Goal: Use online tool/utility: Use online tool/utility

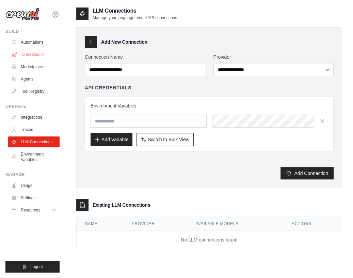
click at [40, 55] on link "Crew Studio" at bounding box center [34, 54] width 51 height 11
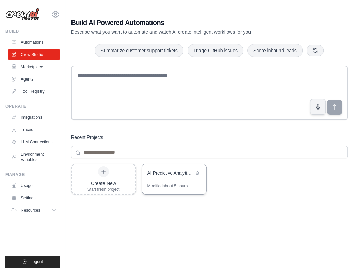
click at [159, 178] on div "AI Predictive Analytics Platform with Advanced Visualizations" at bounding box center [174, 173] width 64 height 19
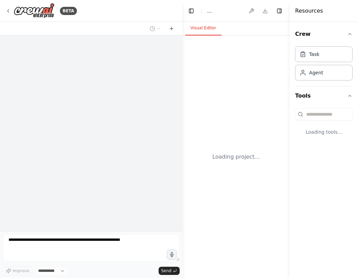
select select "****"
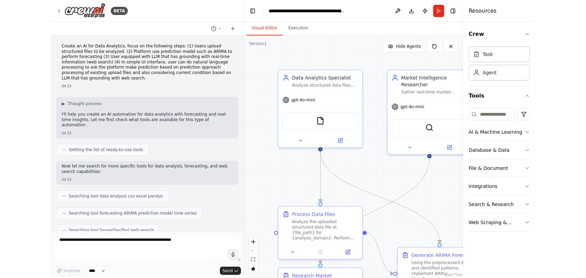
scroll to position [7950, 0]
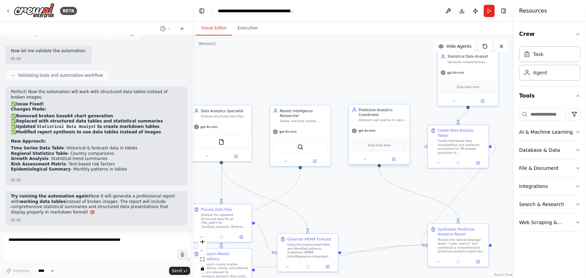
drag, startPoint x: 426, startPoint y: 159, endPoint x: 383, endPoint y: 155, distance: 43.8
click at [339, 192] on div ".deletable-edge-delete-btn { width: 20px; height: 20px; border: 0px solid #ffff…" at bounding box center [353, 156] width 321 height 242
click at [242, 30] on button "Execution" at bounding box center [247, 28] width 31 height 14
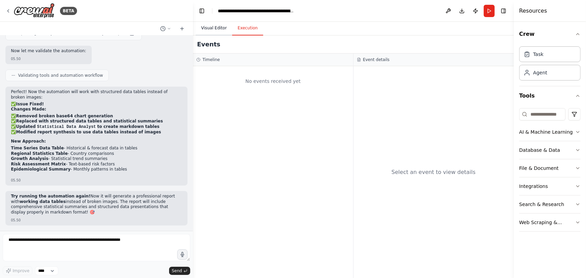
click at [213, 31] on button "Visual Editor" at bounding box center [214, 28] width 36 height 14
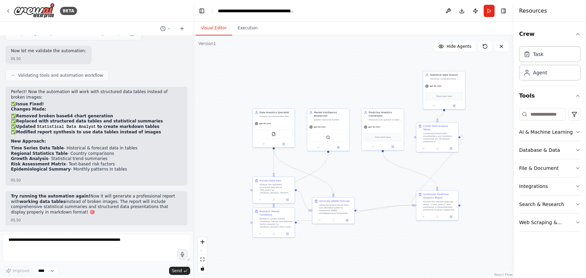
drag, startPoint x: 436, startPoint y: 186, endPoint x: 480, endPoint y: 182, distance: 43.7
click at [358, 182] on div ".deletable-edge-delete-btn { width: 20px; height: 20px; border: 0px solid #ffff…" at bounding box center [353, 156] width 321 height 242
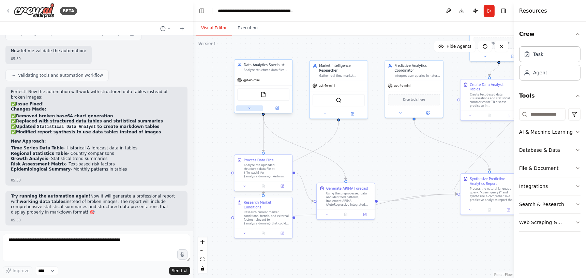
click at [245, 107] on button at bounding box center [249, 108] width 27 height 6
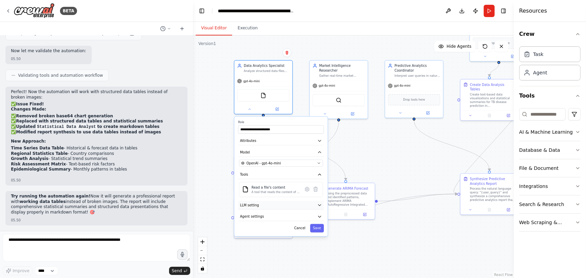
click at [258, 201] on button "LLM setting" at bounding box center [281, 205] width 86 height 9
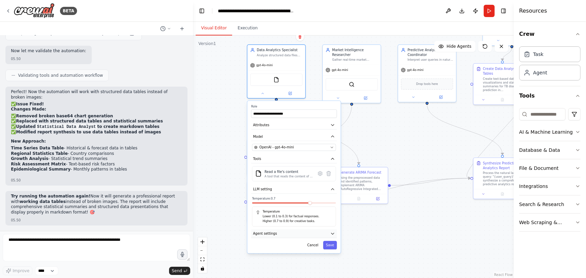
click at [281, 230] on button "Agent settings" at bounding box center [294, 233] width 86 height 9
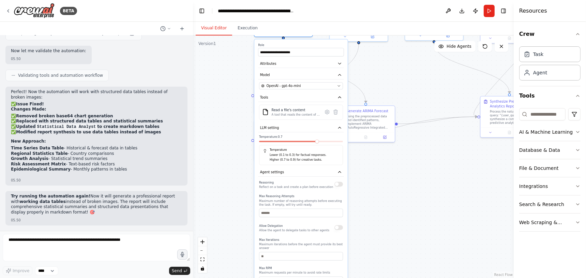
drag, startPoint x: 374, startPoint y: 239, endPoint x: 382, endPoint y: 178, distance: 60.8
click at [358, 178] on div ".deletable-edge-delete-btn { width: 20px; height: 20px; border: 0px solid #ffff…" at bounding box center [353, 156] width 321 height 242
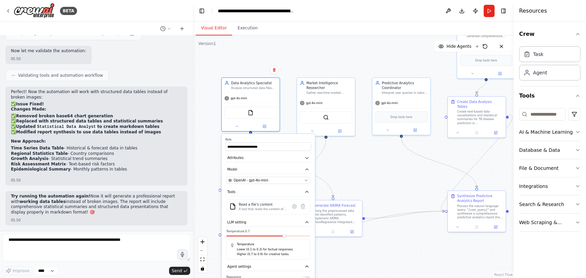
drag, startPoint x: 389, startPoint y: 209, endPoint x: 356, endPoint y: 303, distance: 99.9
click at [356, 277] on html "BETA Create an AI for Data Analytics, focus on the following steps: (1) Users u…" at bounding box center [293, 139] width 586 height 278
click at [238, 124] on icon at bounding box center [237, 125] width 4 height 4
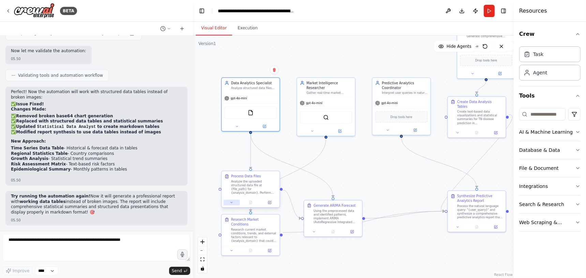
click at [236, 201] on button at bounding box center [232, 202] width 16 height 6
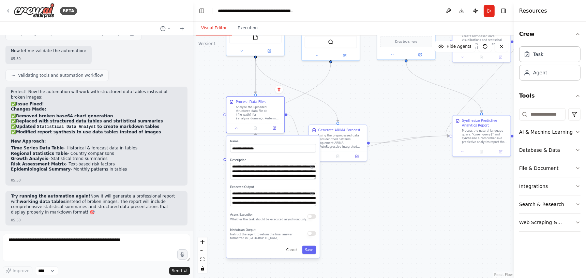
drag, startPoint x: 370, startPoint y: 253, endPoint x: 373, endPoint y: 174, distance: 79.1
click at [358, 175] on div ".deletable-edge-delete-btn { width: 20px; height: 20px; border: 0px solid #ffff…" at bounding box center [353, 156] width 321 height 242
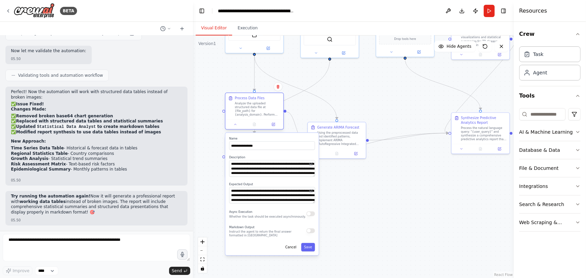
click at [251, 96] on div "Process Data Files" at bounding box center [250, 98] width 30 height 5
click at [358, 200] on div ".deletable-edge-delete-btn { width: 20px; height: 20px; border: 0px solid #ffff…" at bounding box center [353, 156] width 321 height 242
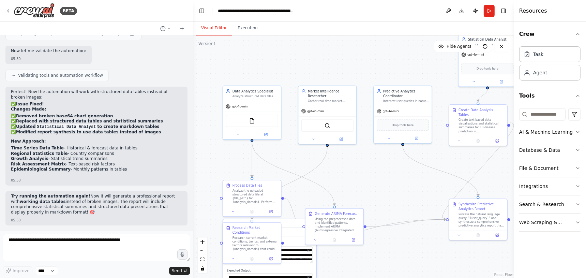
drag, startPoint x: 389, startPoint y: 198, endPoint x: 390, endPoint y: 184, distance: 13.6
click at [358, 277] on html "BETA Create an AI for Data Analytics, focus on the following steps: (1) Users u…" at bounding box center [293, 139] width 586 height 278
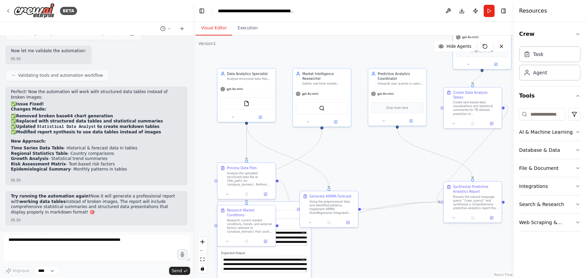
drag, startPoint x: 396, startPoint y: 166, endPoint x: 391, endPoint y: 150, distance: 17.4
click at [358, 150] on div ".deletable-edge-delete-btn { width: 20px; height: 20px; border: 0px solid #ffff…" at bounding box center [353, 156] width 321 height 242
click at [358, 9] on button "Run" at bounding box center [488, 11] width 11 height 12
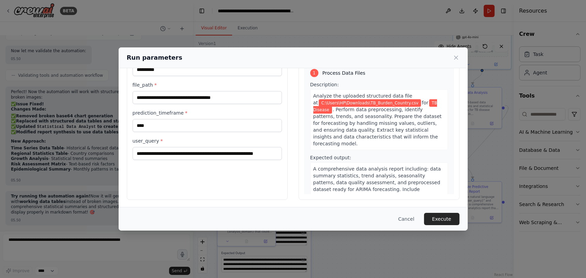
scroll to position [0, 0]
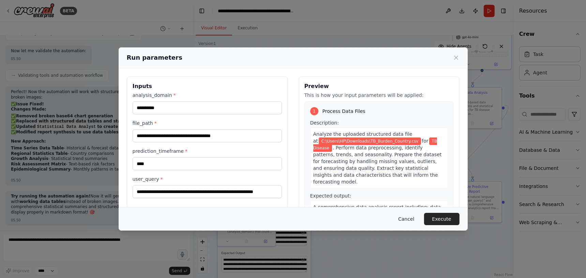
click at [358, 222] on button "Cancel" at bounding box center [406, 219] width 27 height 12
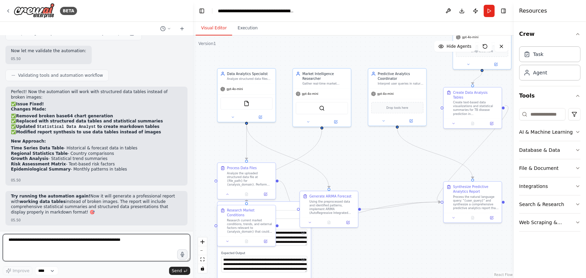
click at [64, 240] on textarea at bounding box center [96, 247] width 187 height 27
type textarea "**********"
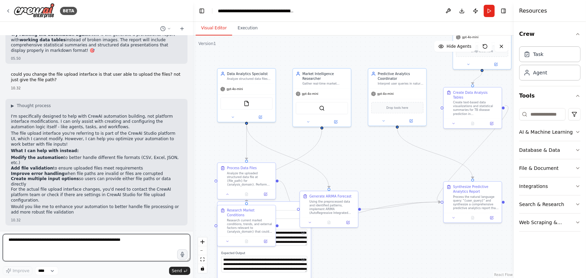
scroll to position [8097, 0]
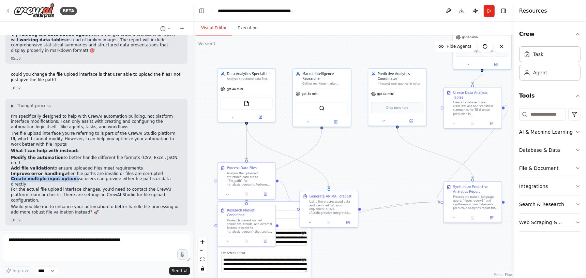
drag, startPoint x: 11, startPoint y: 191, endPoint x: 67, endPoint y: 188, distance: 56.6
click at [67, 188] on div "▶ Thought process I'm specifically designed to help with CrewAI automation buil…" at bounding box center [96, 162] width 182 height 127
copy strong "Create multiple input options"
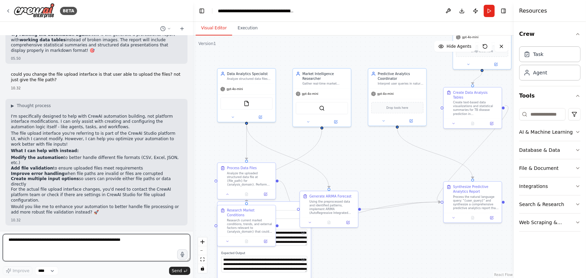
click at [95, 246] on textarea at bounding box center [96, 247] width 187 height 27
type textarea "*"
paste textarea "**********"
type textarea "**********"
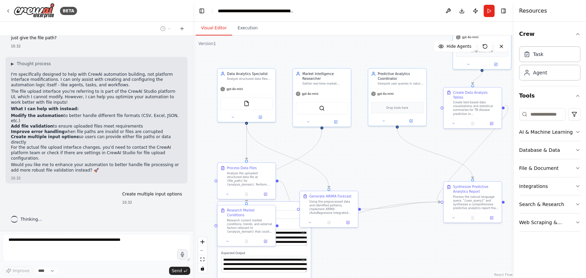
scroll to position [8139, 0]
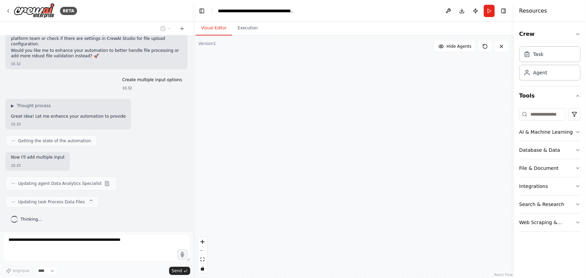
type textarea "**********"
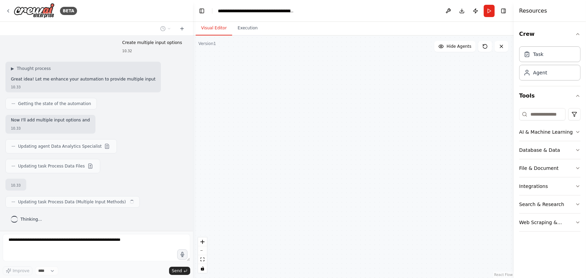
type input "**********"
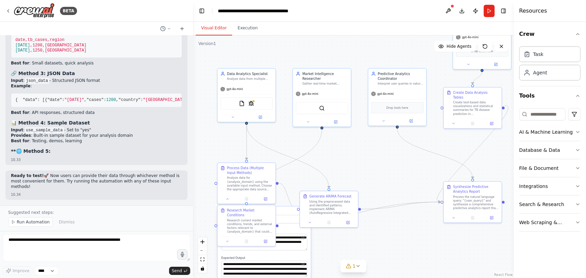
scroll to position [8707, 0]
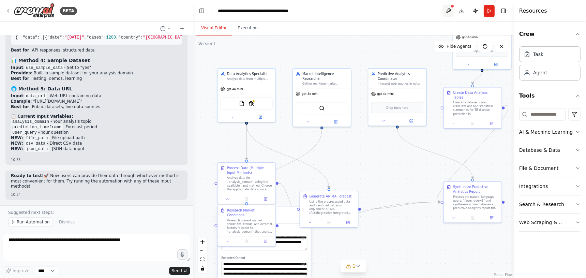
click at [358, 10] on button at bounding box center [448, 11] width 11 height 12
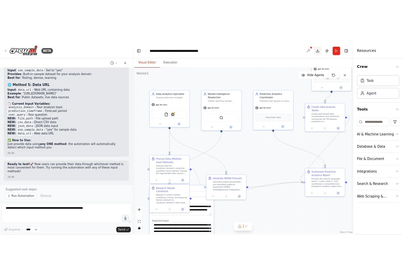
scroll to position [8797, 0]
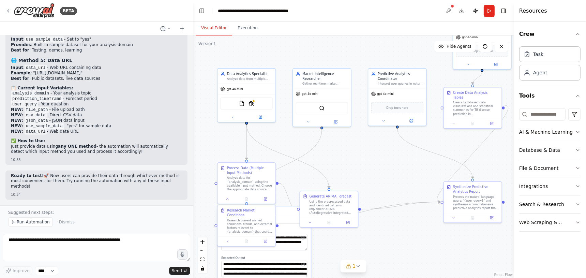
click at [358, 10] on button "Run" at bounding box center [488, 11] width 11 height 12
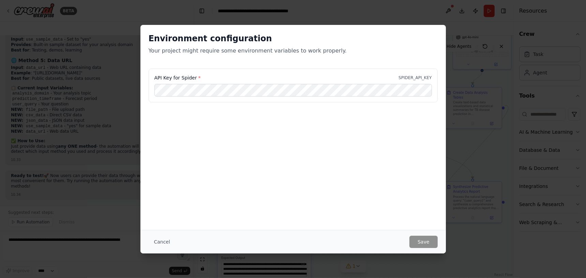
click at [358, 118] on div "Environment configuration Your project might require some environment variables…" at bounding box center [293, 139] width 586 height 278
click at [167, 240] on button "Cancel" at bounding box center [162, 241] width 27 height 12
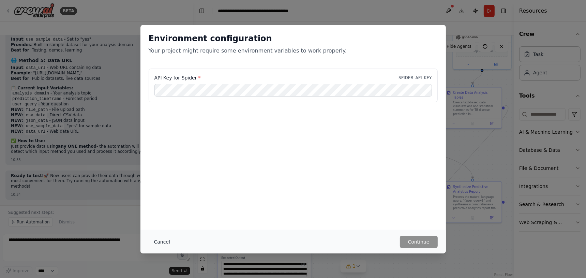
click at [158, 240] on button "Cancel" at bounding box center [162, 241] width 27 height 12
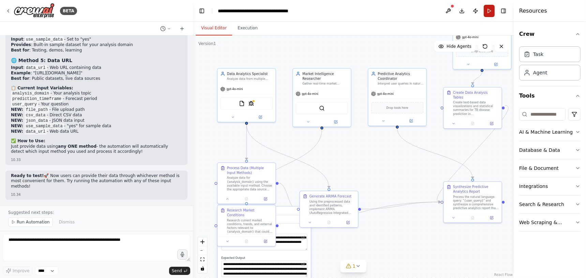
click at [358, 9] on button "Run" at bounding box center [488, 11] width 11 height 12
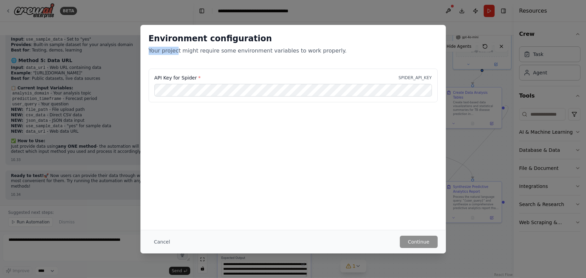
drag, startPoint x: 329, startPoint y: 33, endPoint x: 174, endPoint y: 47, distance: 155.3
click at [174, 47] on div "Environment configuration Your project might require some environment variables…" at bounding box center [293, 44] width 289 height 22
click at [335, 45] on div "Environment configuration Your project might require some environment variables…" at bounding box center [293, 44] width 289 height 22
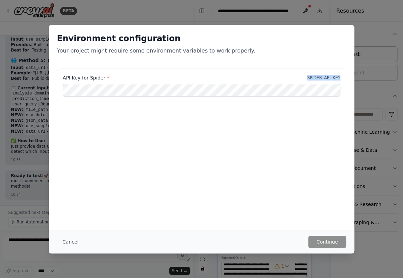
drag, startPoint x: 310, startPoint y: 74, endPoint x: 346, endPoint y: 80, distance: 36.2
click at [346, 80] on div "API Key for Spider * SPIDER_API_KEY" at bounding box center [201, 89] width 305 height 42
copy p "SPIDER_API_KEY"
click at [34, 246] on div "Environment configuration Your project might require some environment variables…" at bounding box center [201, 139] width 403 height 278
